Goal: Task Accomplishment & Management: Use online tool/utility

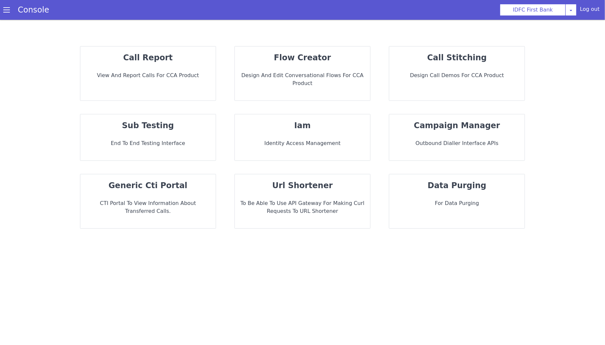
click at [332, 70] on div "flow creator Design and Edit Conversational flows for CCA Product" at bounding box center [302, 73] width 135 height 54
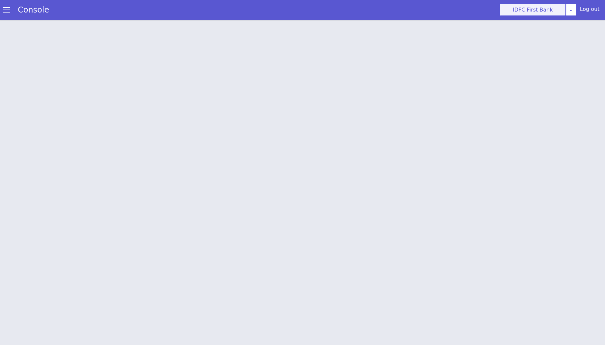
click at [545, 12] on button "IDFC First Bank" at bounding box center [533, 10] width 66 height 12
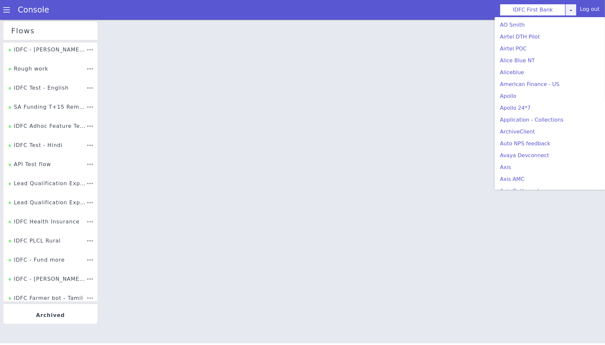
click at [573, 10] on div "IDFC First Bank AO Smith Airtel DTH Pilot Airtel POC Alice Blue NT Aliceblue Am…" at bounding box center [538, 10] width 77 height 12
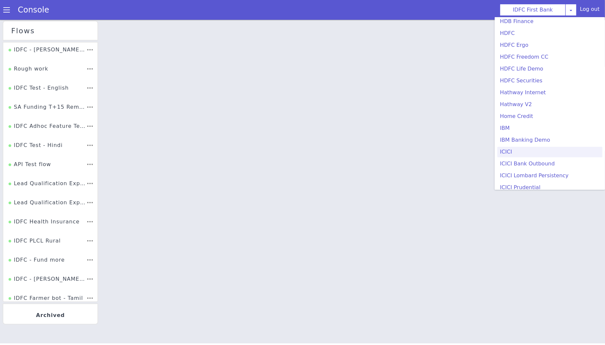
scroll to position [139, 0]
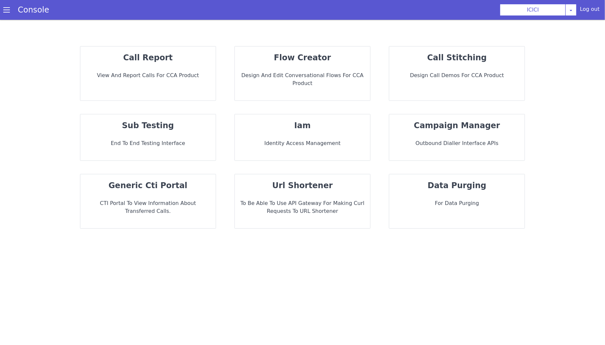
click at [295, 73] on p "Design and Edit Conversational flows for CCA Product" at bounding box center [302, 79] width 125 height 16
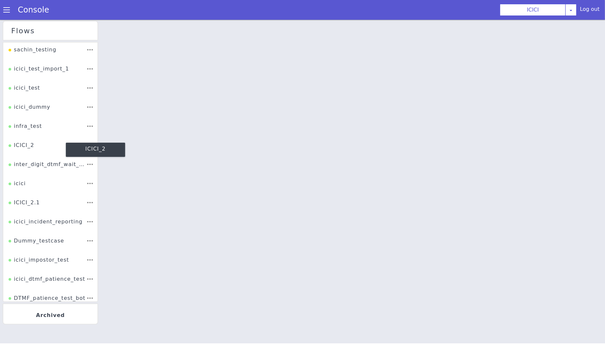
click at [32, 150] on div "ICICI_2" at bounding box center [21, 148] width 26 height 13
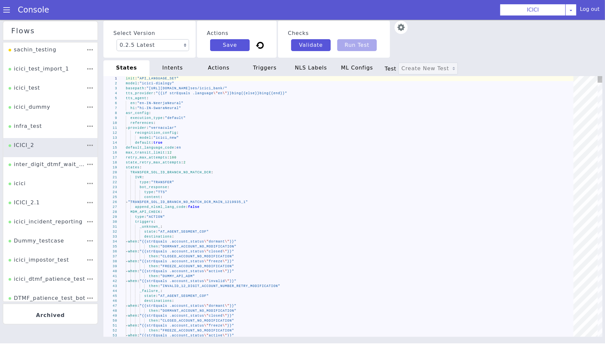
type textarea "- provider: "vernacular" recognition_config: model: "icici_new" default: true d…"
click at [333, 151] on div "max_transit_limit : 12" at bounding box center [287, 126] width 124 height 438
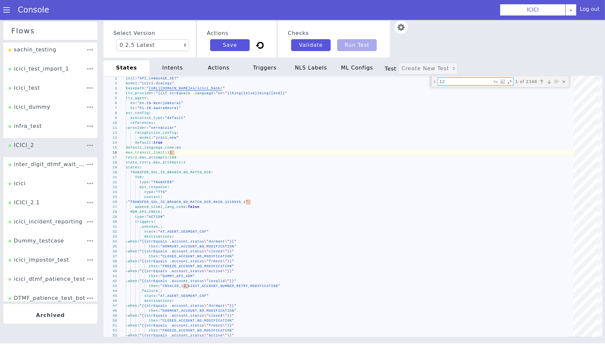
paste textarea "phone_list"
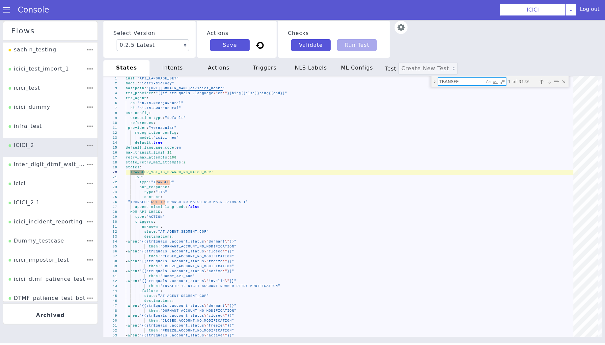
type textarea "TRANSFER"
type textarea "IVR: type: "TRANSFER" bot_response: type: "TTS" content: - "TRANSFER_SOL_ID_BRA…"
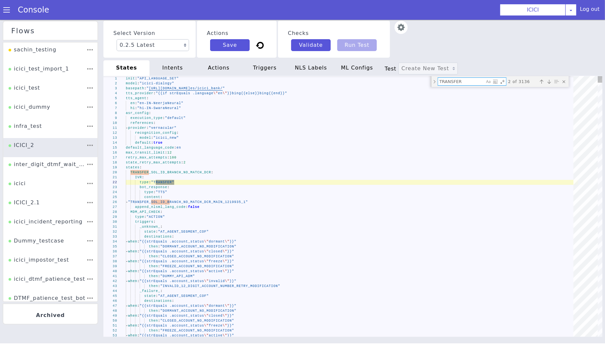
type textarea "G"
type textarea "_unknown_: state: "AT_AGENT_SEGMENT_COF" destinations: - when: "{{strEquals .ac…"
type textarea "GM"
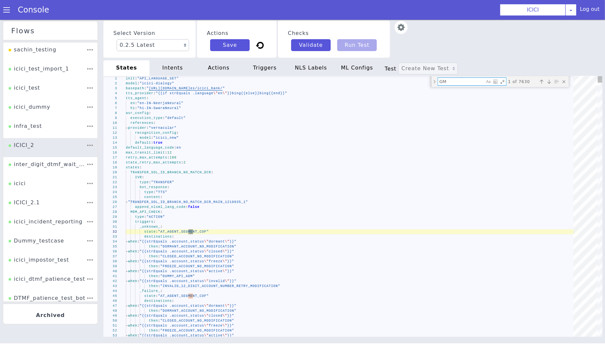
type textarea "_next_: state: "ASK_NEW_QUERY_COF" append_nlsml_lang_code: false GMS_DC_PINGEN_…"
type textarea "GMS"
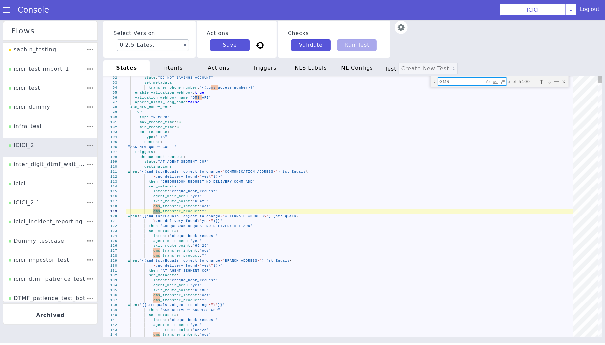
type textarea "\ .no_delivery_found \"yes\")}}" then: "CHEQUEBOOK_REQUEST_NO_DELIVERY_ALT_ADD"…"
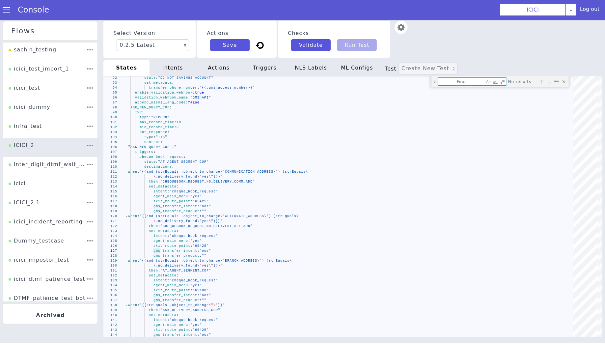
click at [128, 37] on label "Select Version" at bounding box center [147, 35] width 73 height 13
click at [475, 144] on select "0.2.5 Latest 0.2.4 0.2.3 0.2.2 0.2.1 0.2.0 0.1.10 0.1.9 0.1.8 0.1.7 0.1.6 0.1.5…" at bounding box center [505, 173] width 60 height 59
click at [382, 168] on div "destinations :" at bounding box center [335, 140] width 374 height 263
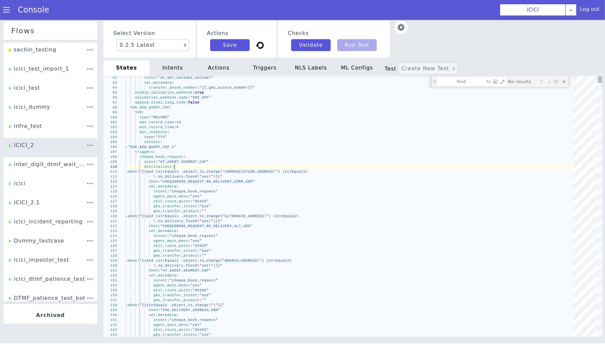
click at [317, 141] on div "content :" at bounding box center [327, 122] width 398 height 223
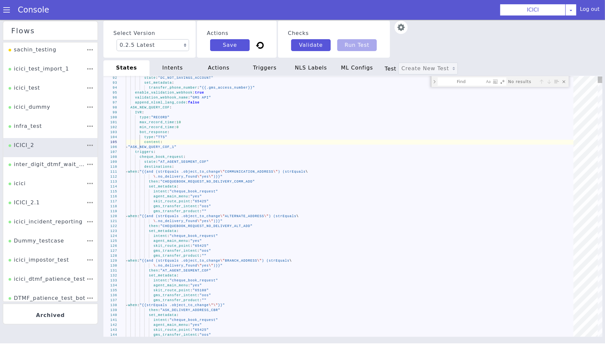
type textarea "- when: "{{and (strEquals .object_to_change \"COMMUNICATION_ADDRESS\") (strEqua…"
click at [372, 209] on div "gms_transfer_product : """ at bounding box center [354, 208] width 452 height 32
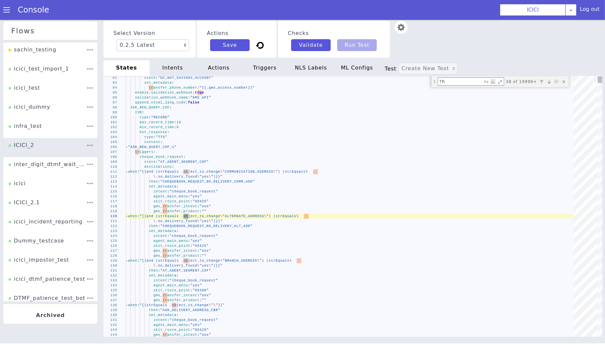
type textarea "T"
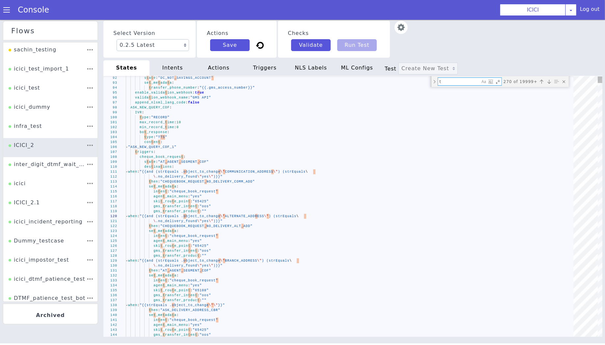
type textarea "tr"
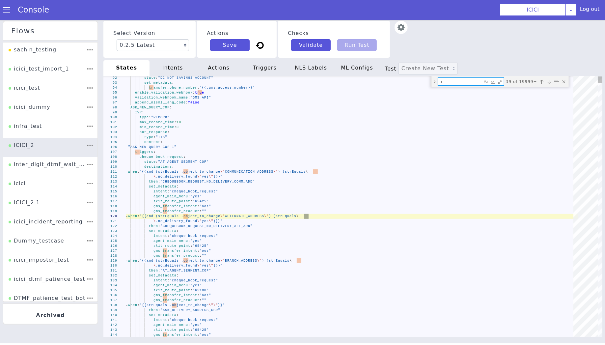
type textarea "\ .no_delivery_found \"yes\")}}" then: "CHEQUEBOOK_REQUEST_NO_DELIVERY_ALT_ADD"…"
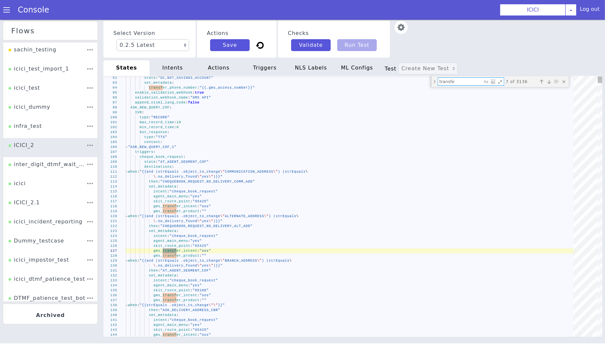
type textarea "transfer"
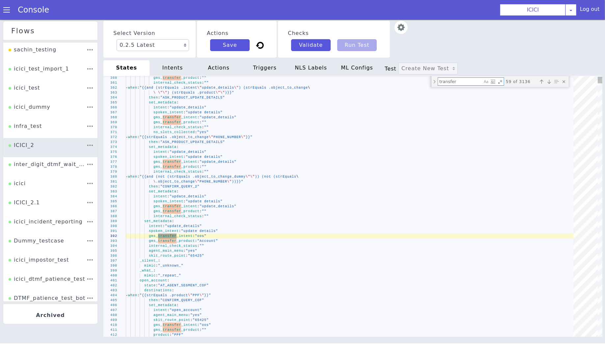
type textarea "gms_transfer_product: "" product: "PPF" - when: "{{strEquals .product \"FD_ACCO…"
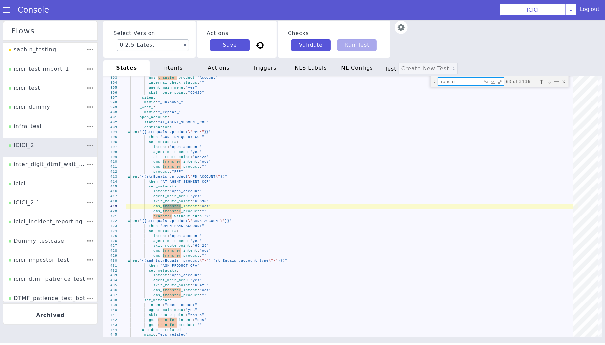
type textarea "transfer"
click at [264, 68] on div "triggers" at bounding box center [265, 68] width 46 height 16
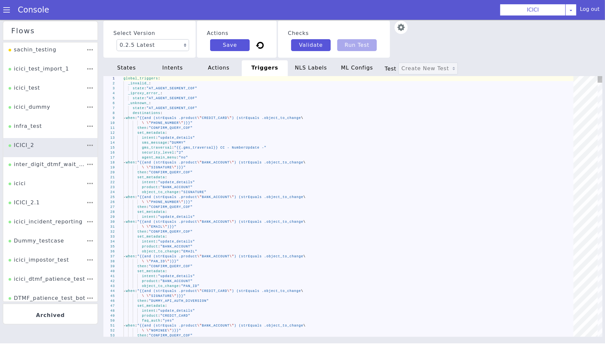
click at [417, 124] on div "\ \" PHONE_NUMBER \" )}}"" at bounding box center [377, 165] width 358 height 287
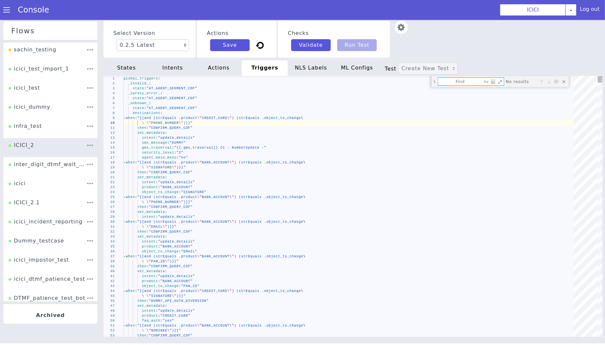
type textarea "then: "CONFIRM_QUERY_COF" set_metadata: intent: "update_details" sms_message: "…"
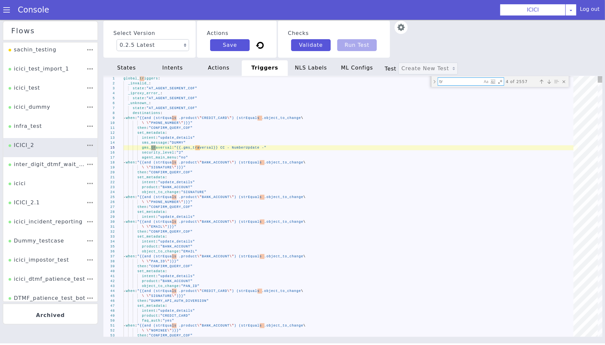
type textarea "tra"
type textarea "- when: "{{and (not (strEquals .object_to_change_dummy \"\")) (not (strEquals\ …"
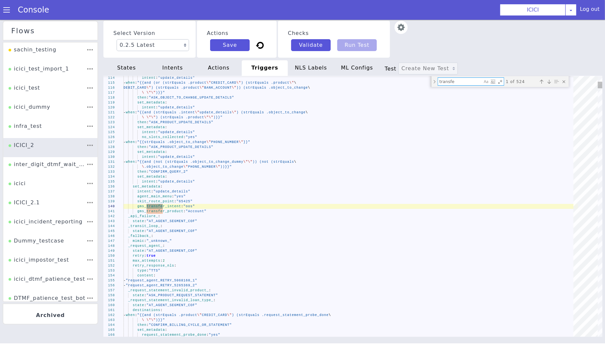
type textarea "transfer"
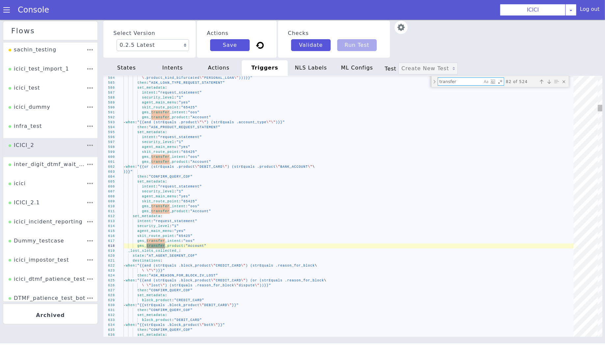
type textarea ")}}" then: "CONFIRM_QUERY_COF" set_metadata: intent: "imobile" security_level: …"
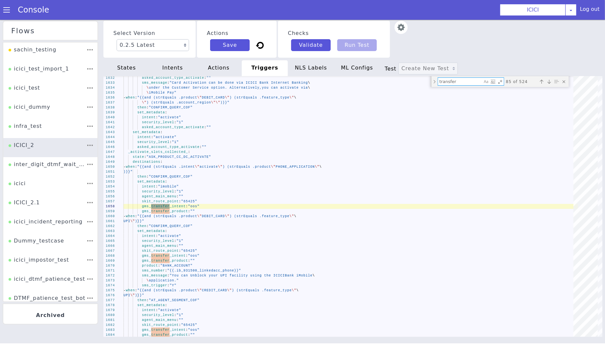
type textarea "transfer"
type textarea "security_level: "1" asked_account_type_activate: "" set_metadata: intent: "acti…"
click at [333, 146] on div "asked_account_type_activate : """ at bounding box center [351, 146] width 455 height 5
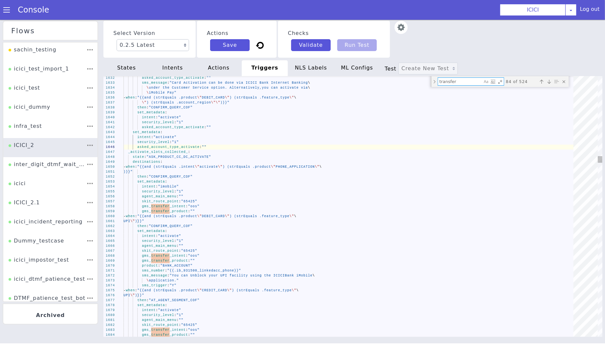
paste textarea "_attributes"
type textarea "transfer_attributes"
click at [215, 279] on div "actions" at bounding box center [231, 303] width 33 height 49
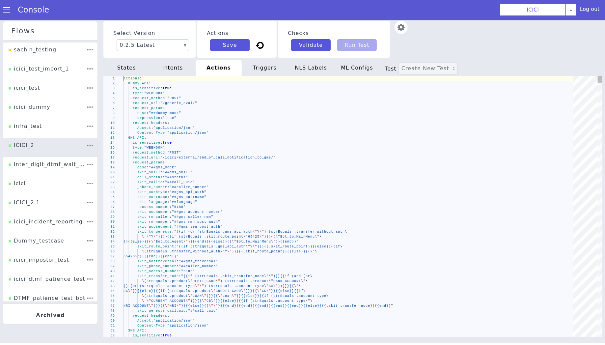
click at [316, 171] on div "skit_skill : "##gms_skill"" at bounding box center [256, 196] width 452 height 57
type textarea "Accept: "application/json" Content-Type: "application/json" GMS API: is_sensiti…"
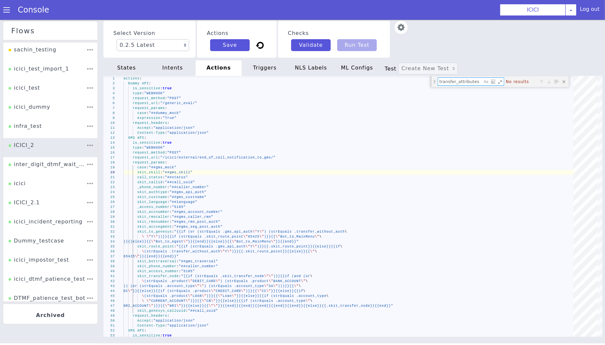
type textarea "transfer_attributes"
click at [246, 326] on div "intents" at bounding box center [264, 350] width 36 height 48
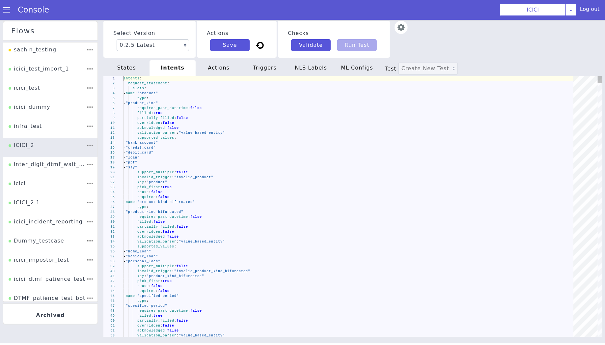
type textarea "acknowledged: false validation_parser: "value_based_entity" supported_values: -…"
click at [305, 165] on div "- "ssy"" at bounding box center [349, 201] width 358 height 288
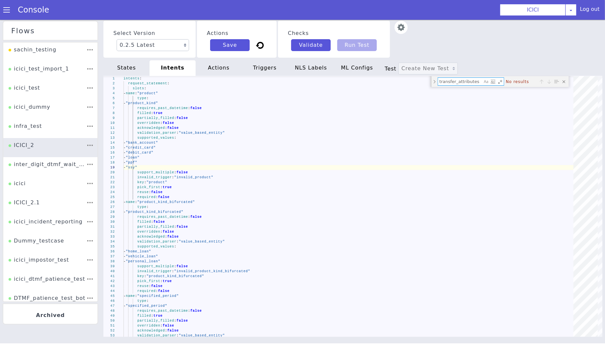
type textarea "transfer_attributes"
